Goal: Navigation & Orientation: Find specific page/section

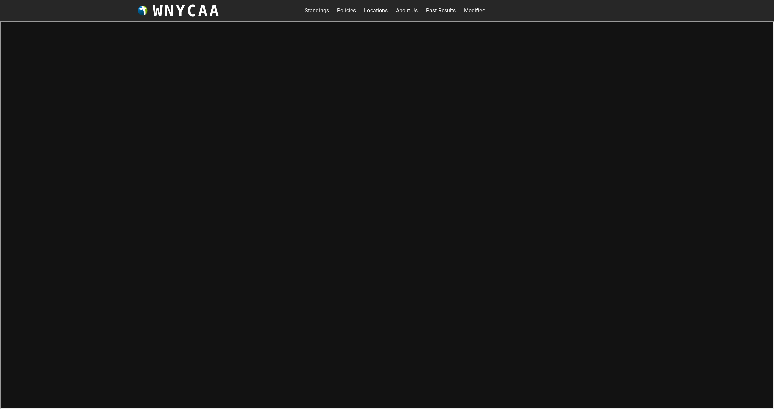
click at [475, 9] on link "Modified" at bounding box center [474, 10] width 21 height 11
